Goal: Information Seeking & Learning: Learn about a topic

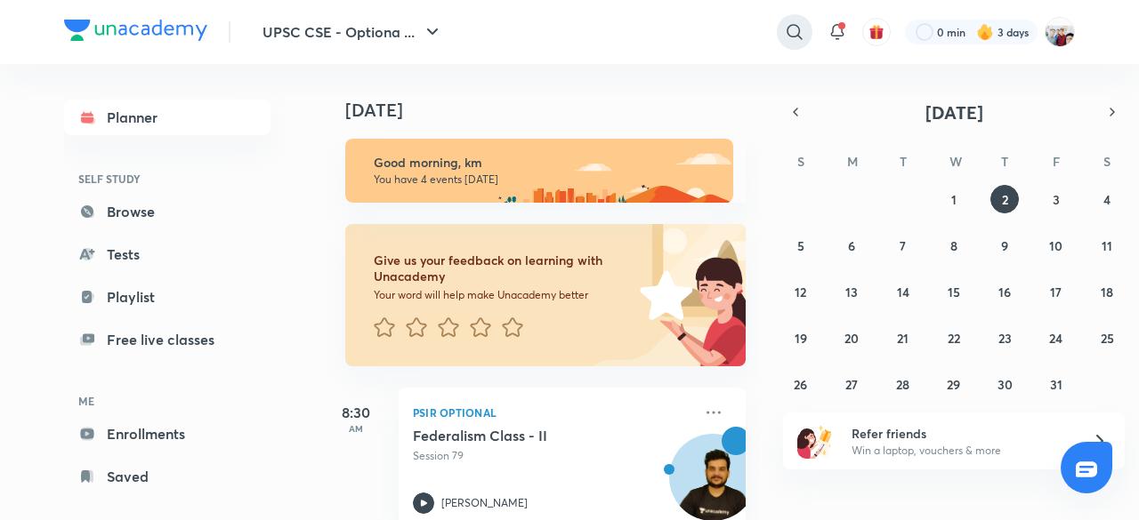
click at [794, 29] on icon at bounding box center [794, 31] width 21 height 21
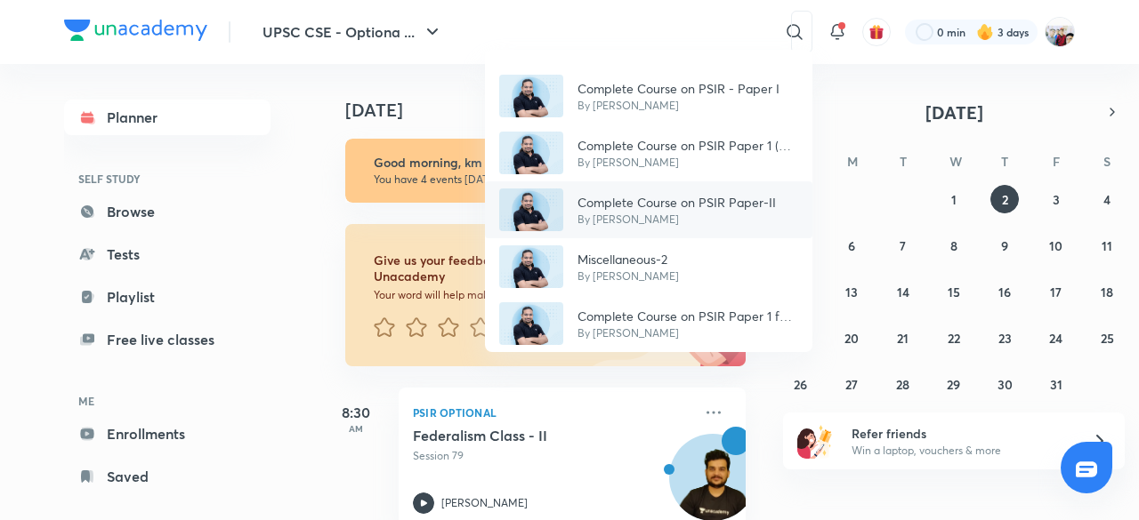
click at [698, 198] on p "Complete Course on PSIR Paper-II" at bounding box center [676, 202] width 198 height 19
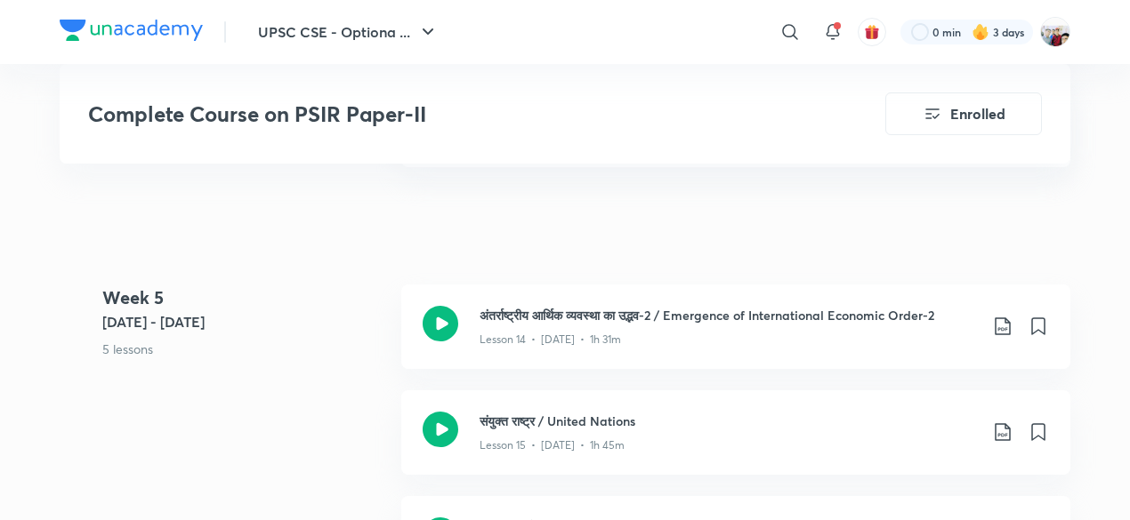
scroll to position [2384, 0]
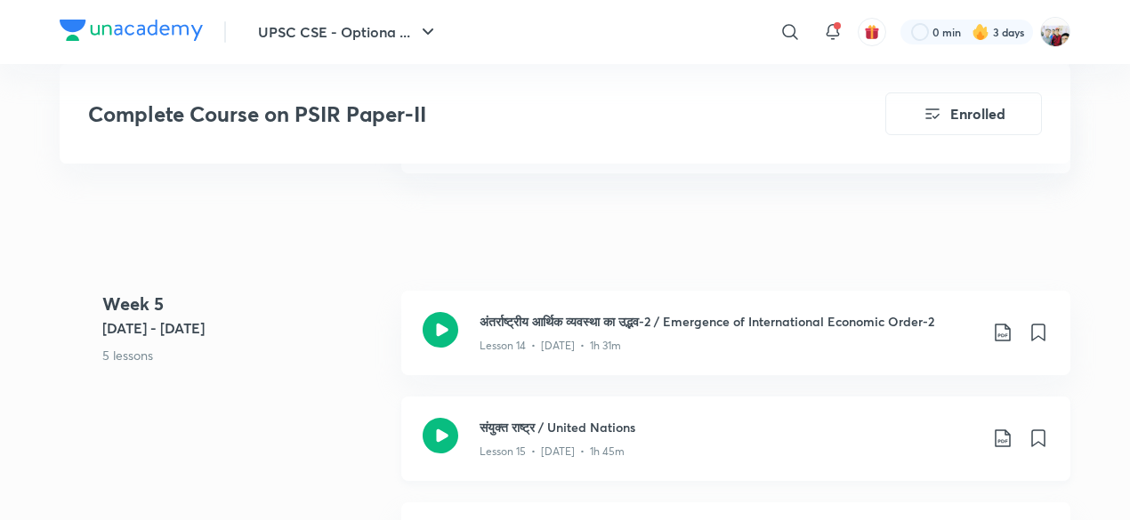
click at [794, 437] on div "Lesson 15 • [DATE] • 1h 45m" at bounding box center [729, 448] width 498 height 23
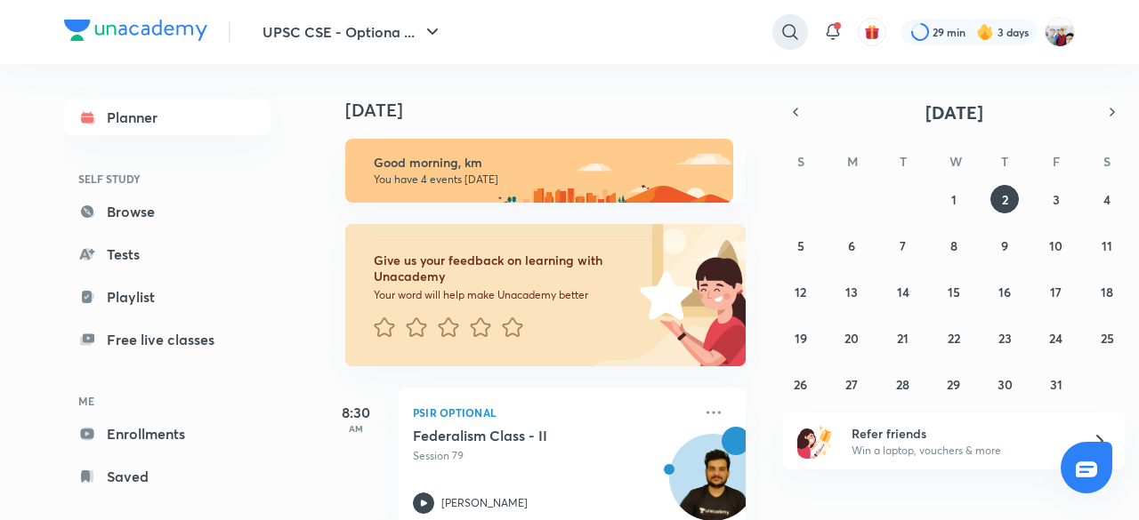
click at [786, 31] on icon at bounding box center [789, 31] width 21 height 21
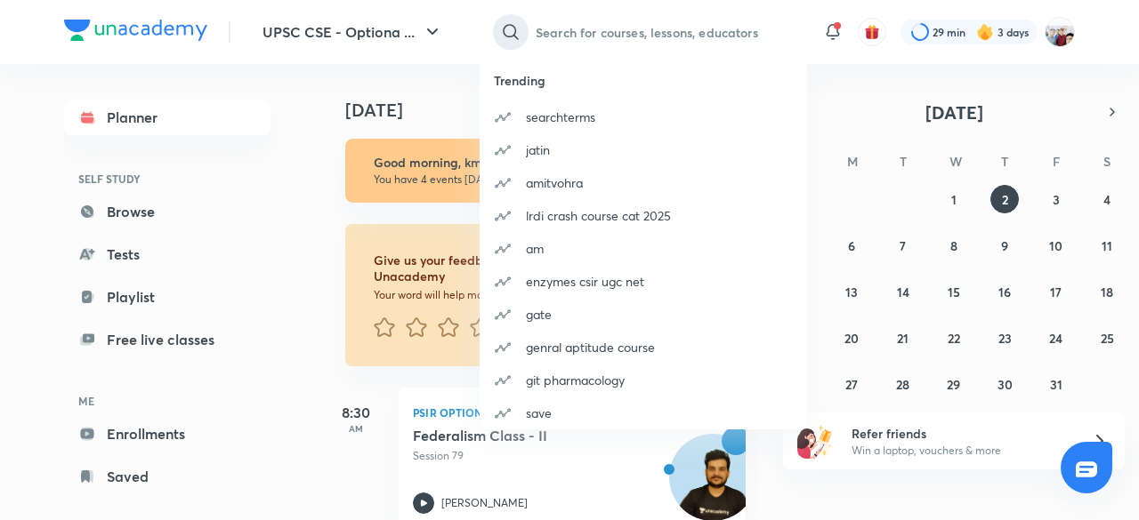
click at [786, 31] on div "Trending searchterms jatin amitvohra lrdi crash course cat 2025 am enzymes csir…" at bounding box center [569, 260] width 1139 height 520
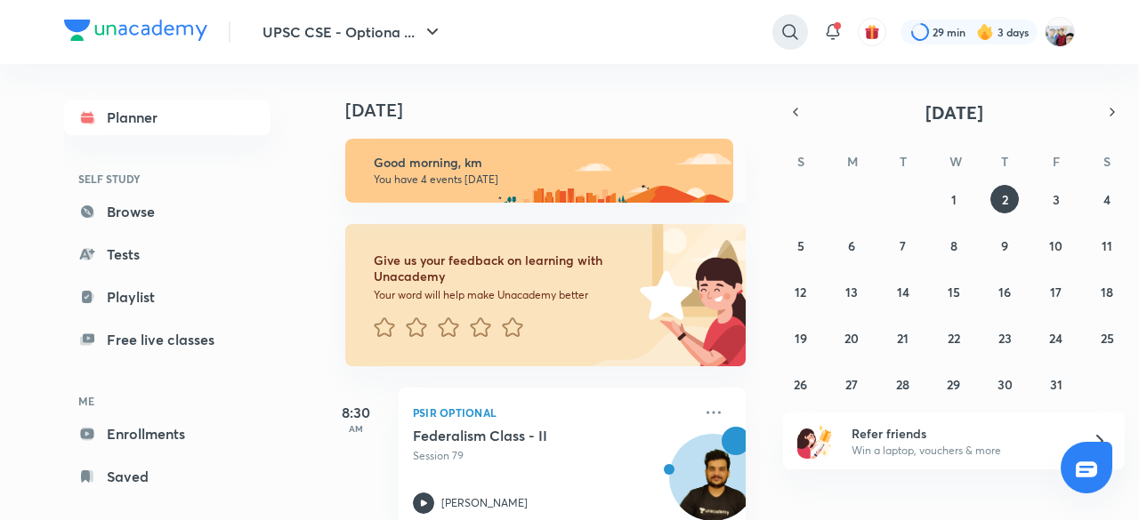
click at [786, 31] on icon at bounding box center [789, 31] width 21 height 21
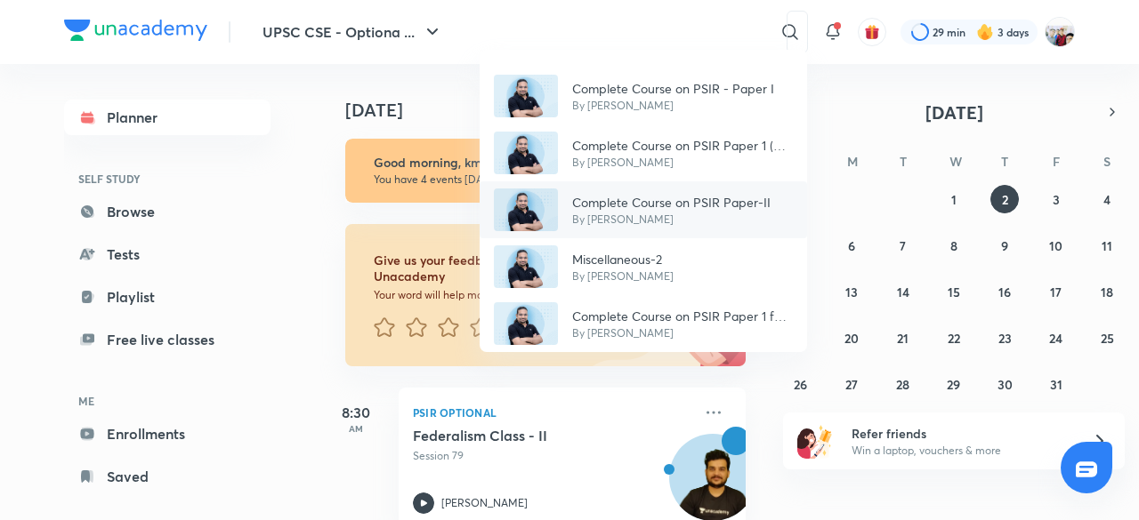
click at [729, 182] on div "Complete Course on PSIR Paper-II By [PERSON_NAME]" at bounding box center [643, 209] width 327 height 57
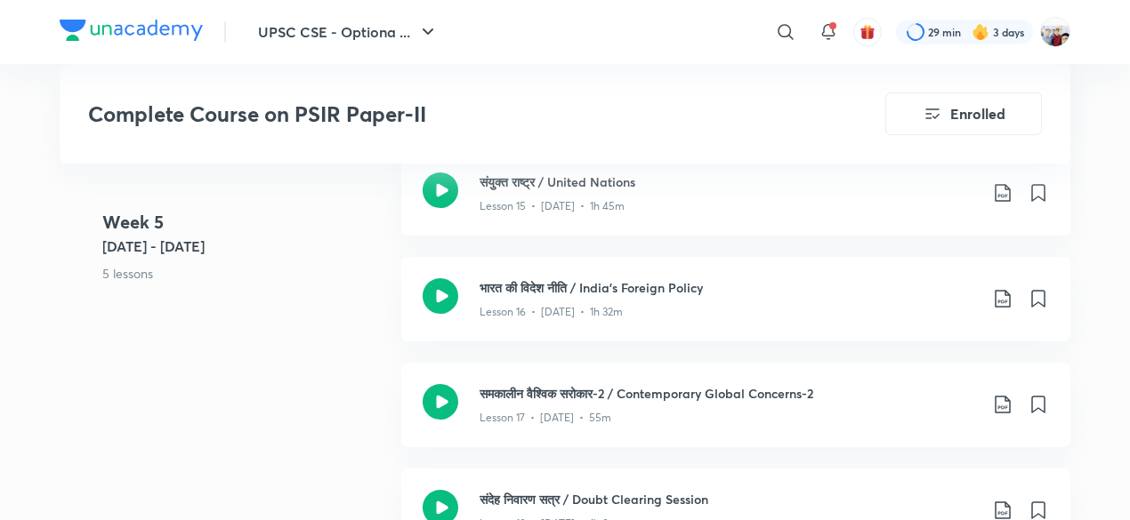
scroll to position [2598, 0]
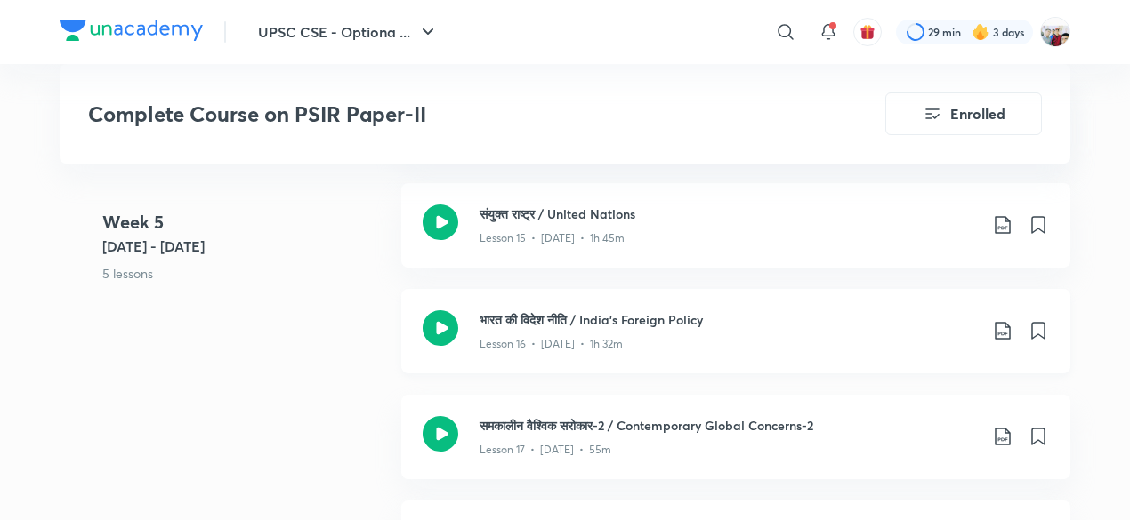
click at [600, 310] on h3 "भारत की विदेश नीति / India's Foreign Policy" at bounding box center [729, 319] width 498 height 19
